Goal: Information Seeking & Learning: Check status

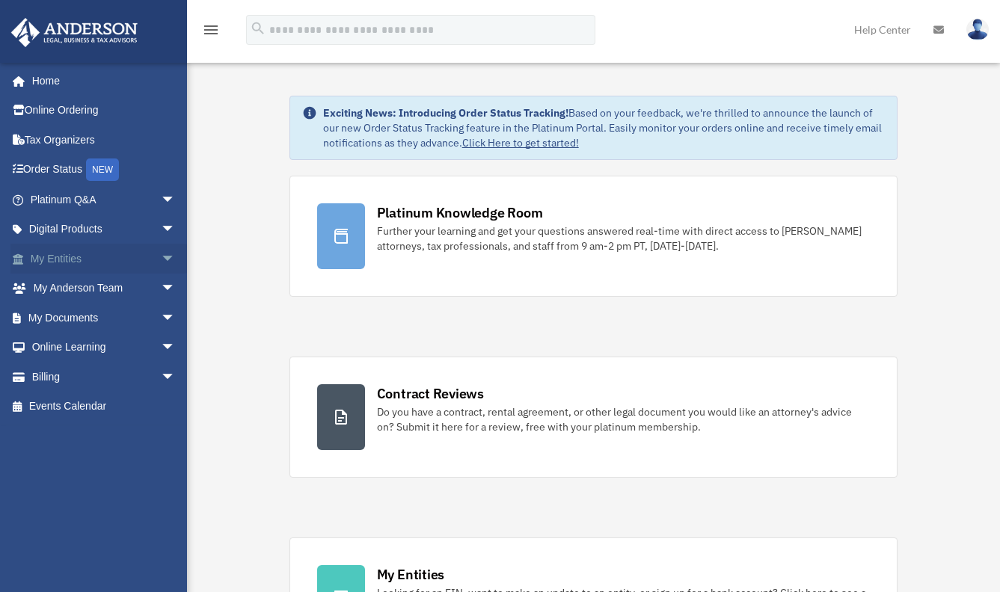
click at [161, 259] on span "arrow_drop_down" at bounding box center [176, 259] width 30 height 31
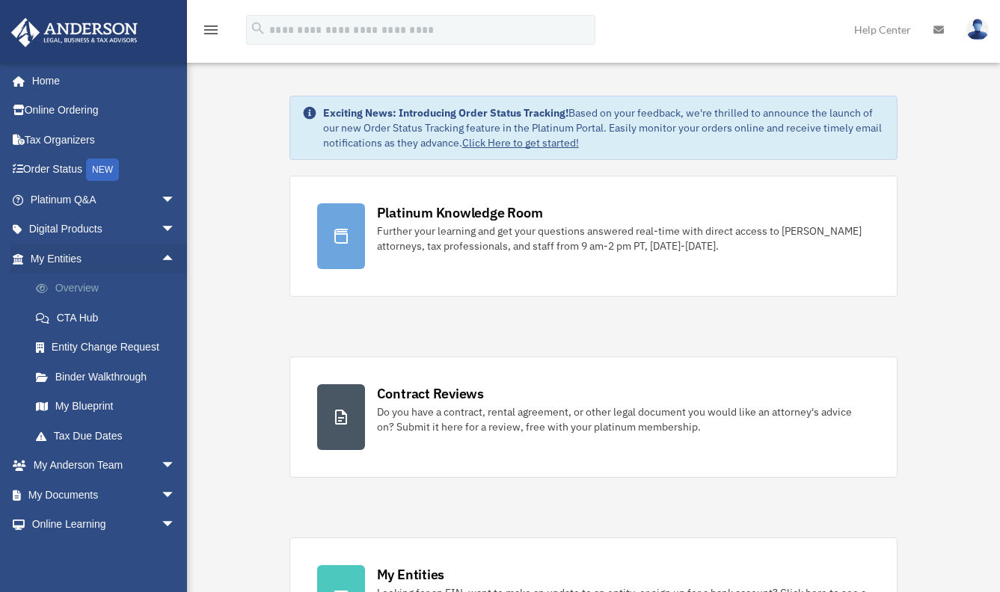
click at [89, 287] on link "Overview" at bounding box center [109, 289] width 177 height 30
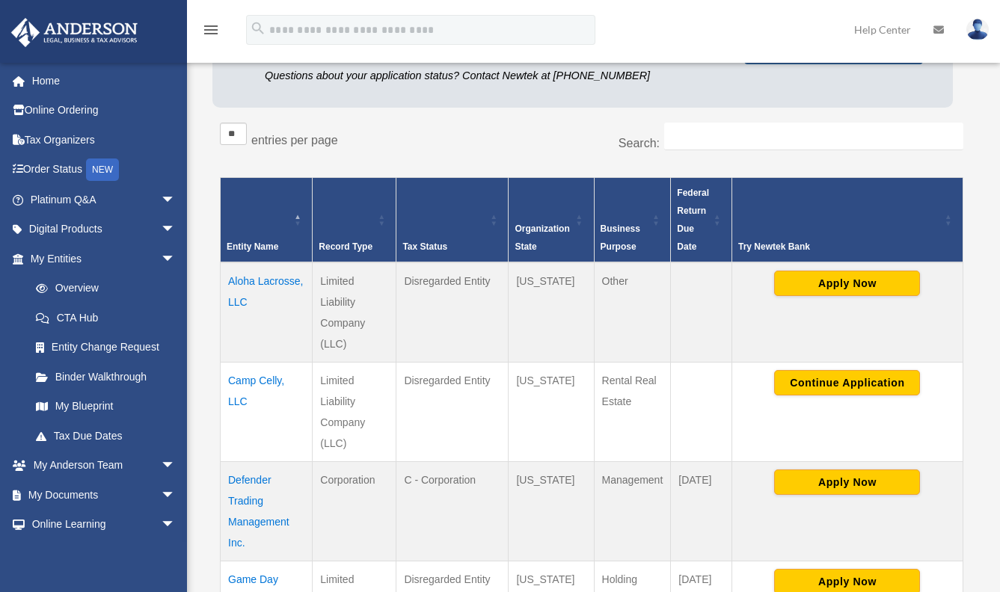
scroll to position [195, 0]
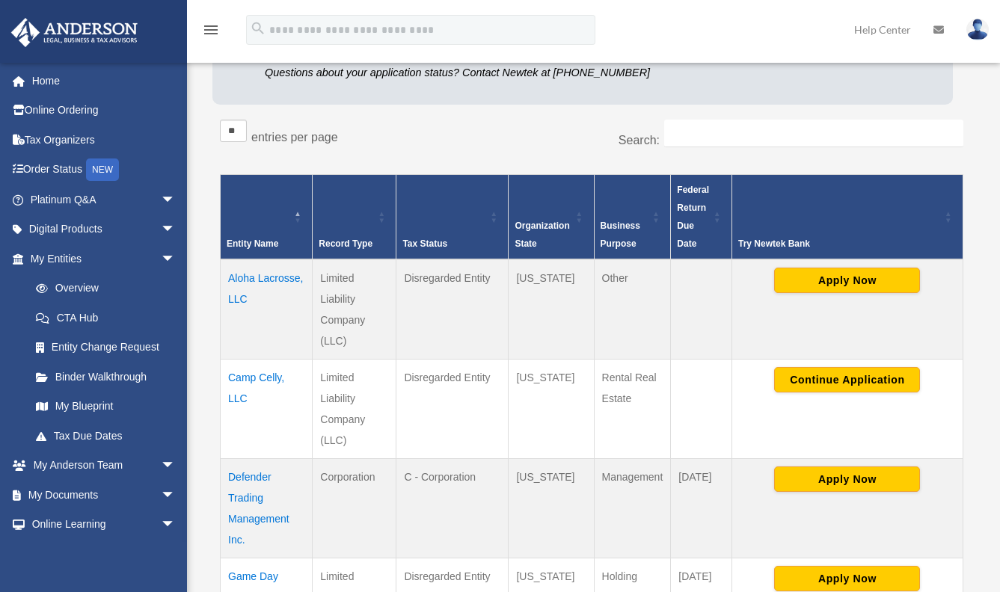
click at [233, 375] on td "Camp Celly, LLC" at bounding box center [267, 409] width 92 height 99
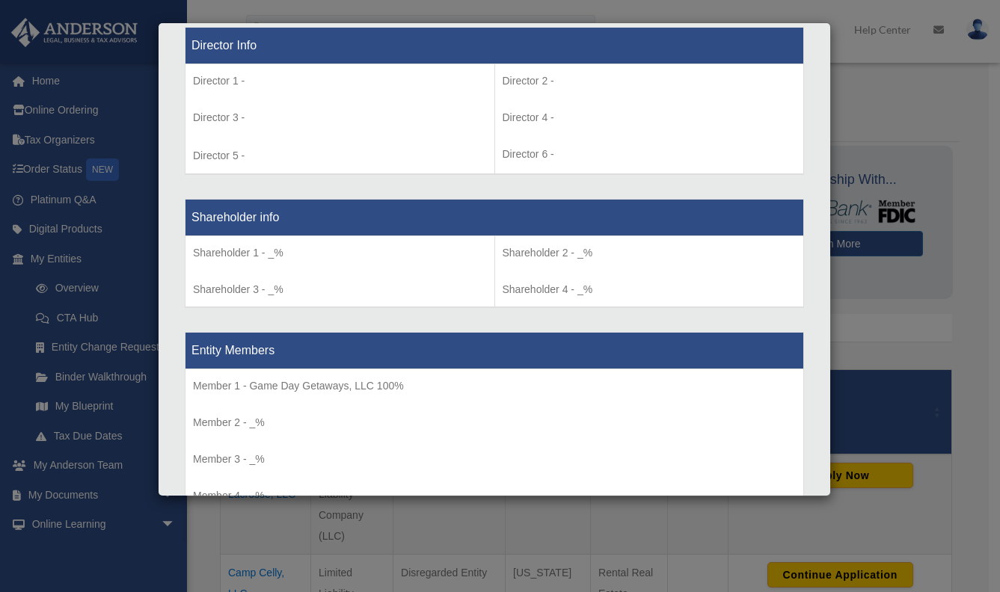
scroll to position [1087, 0]
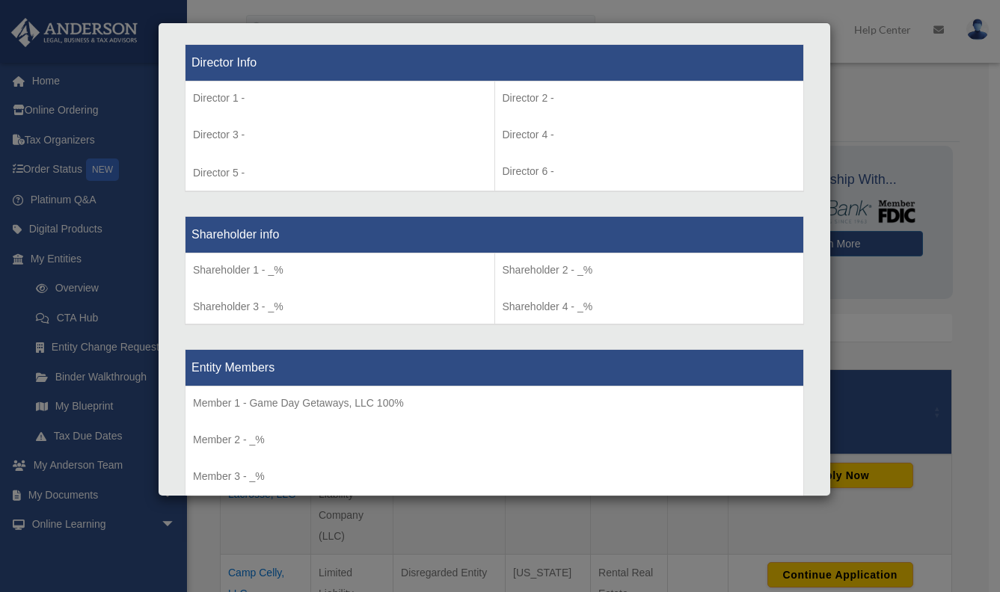
click at [340, 20] on div "Details × Articles Sent Organizational Date" at bounding box center [500, 296] width 1000 height 592
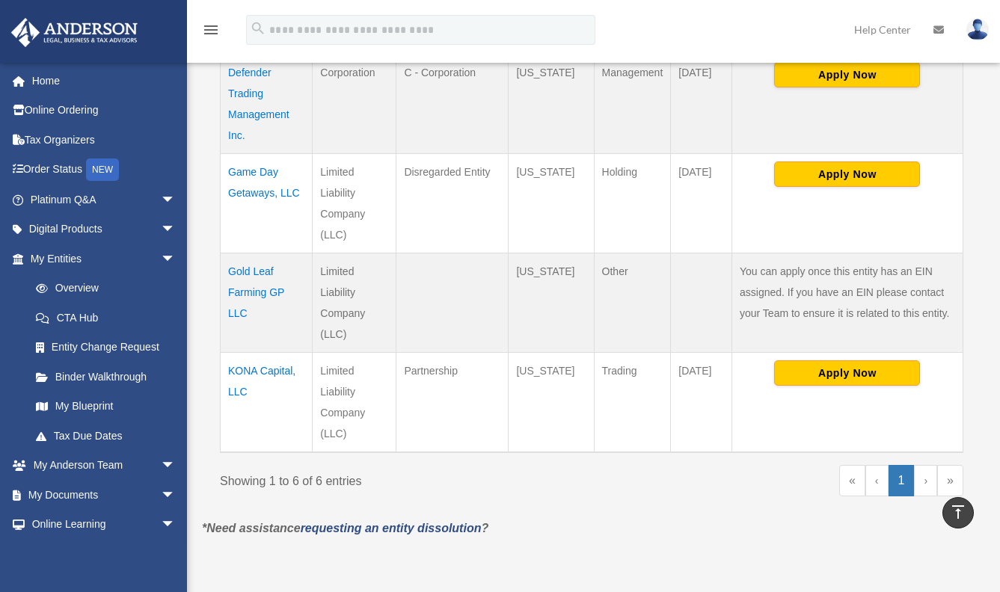
scroll to position [0, 0]
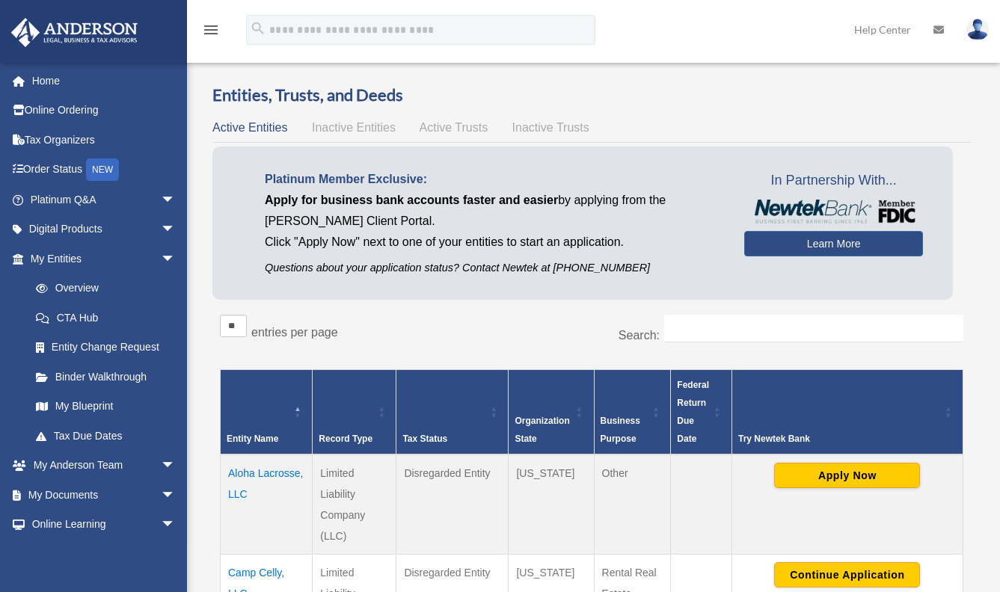
click at [460, 132] on span "Active Trusts" at bounding box center [453, 127] width 69 height 13
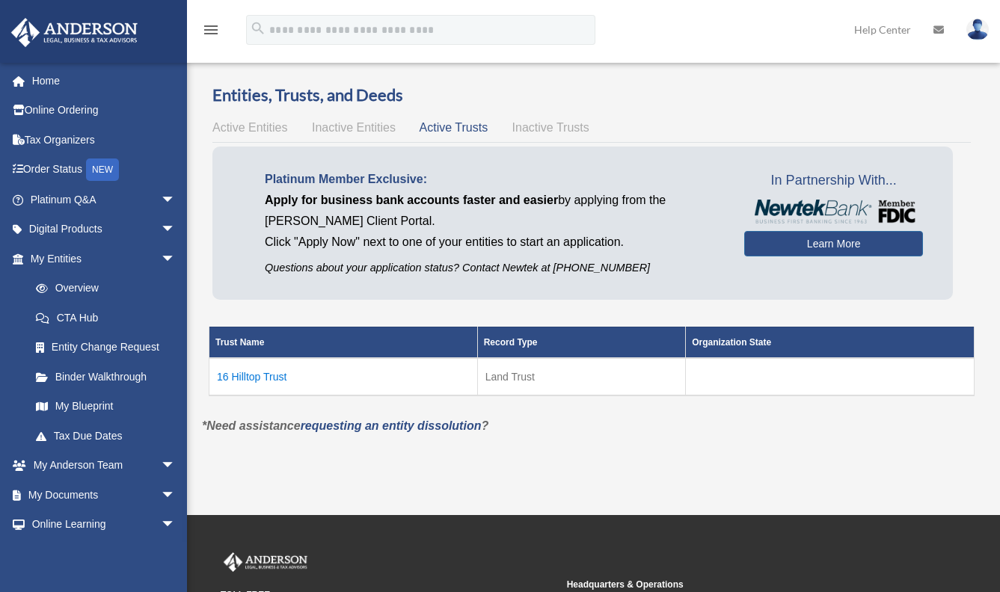
click at [260, 374] on td "16 Hilltop Trust" at bounding box center [343, 376] width 268 height 37
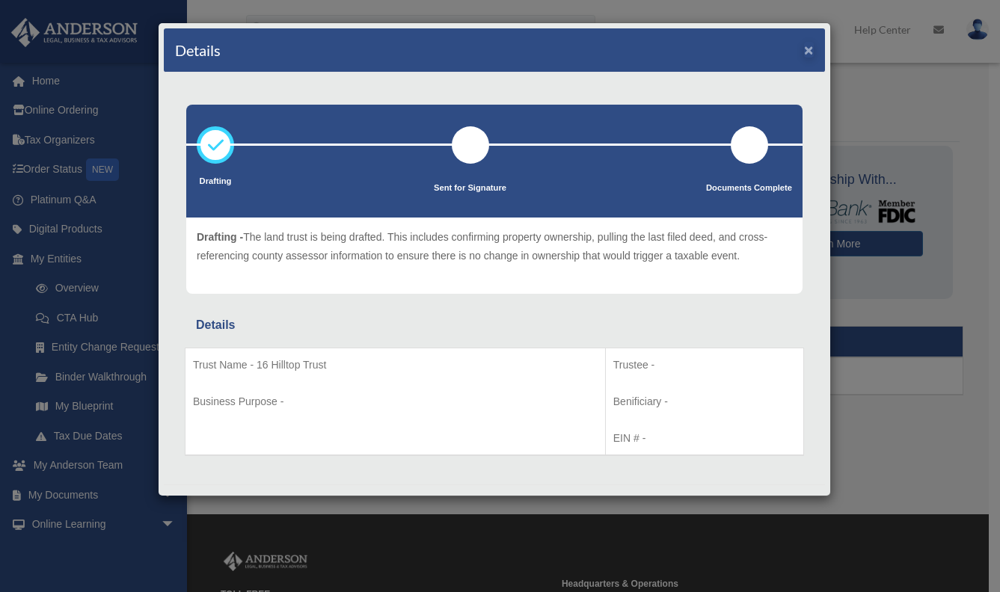
click at [804, 49] on button "×" at bounding box center [809, 50] width 10 height 16
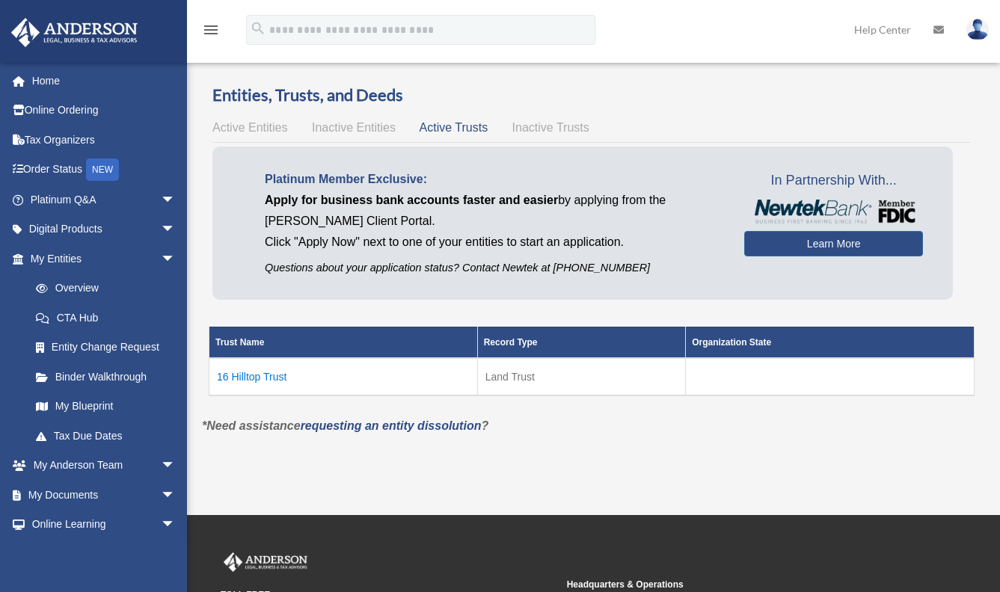
click at [254, 372] on td "16 Hilltop Trust" at bounding box center [343, 376] width 268 height 37
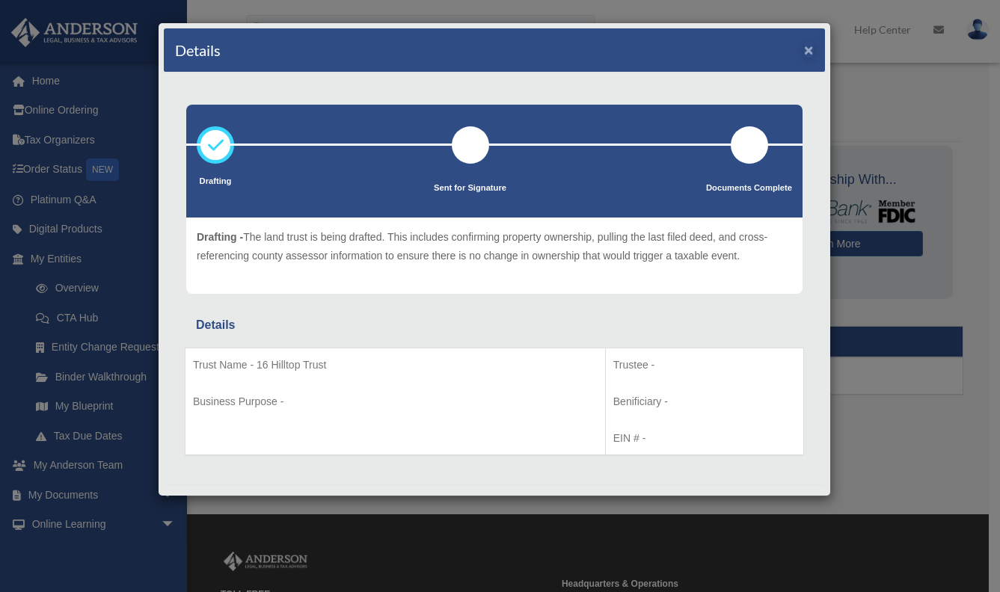
click at [804, 47] on button "×" at bounding box center [809, 50] width 10 height 16
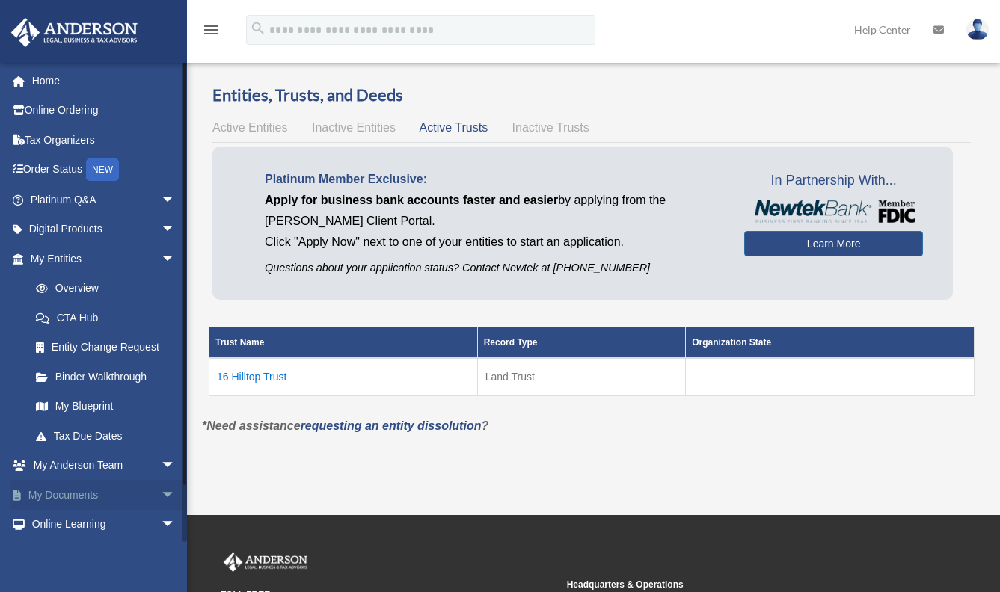
click at [122, 493] on link "My Documents arrow_drop_down" at bounding box center [104, 495] width 188 height 30
